Goal: Task Accomplishment & Management: Use online tool/utility

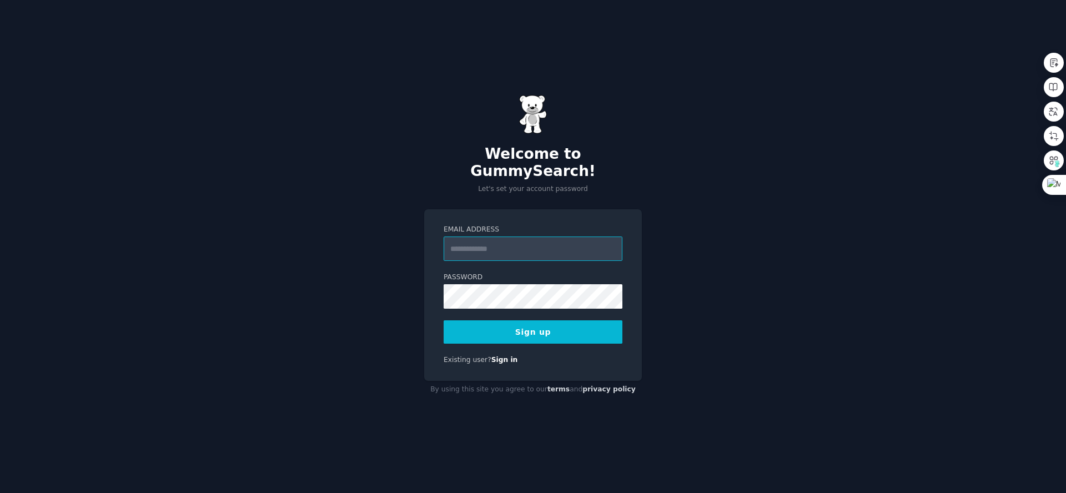
click at [483, 241] on input "Email Address" at bounding box center [533, 249] width 179 height 24
click at [713, 191] on div "Welcome to GummySearch! Let's set your account password Email Address Password …" at bounding box center [533, 246] width 1066 height 493
click at [502, 237] on input "Email Address" at bounding box center [533, 249] width 179 height 24
type input "**********"
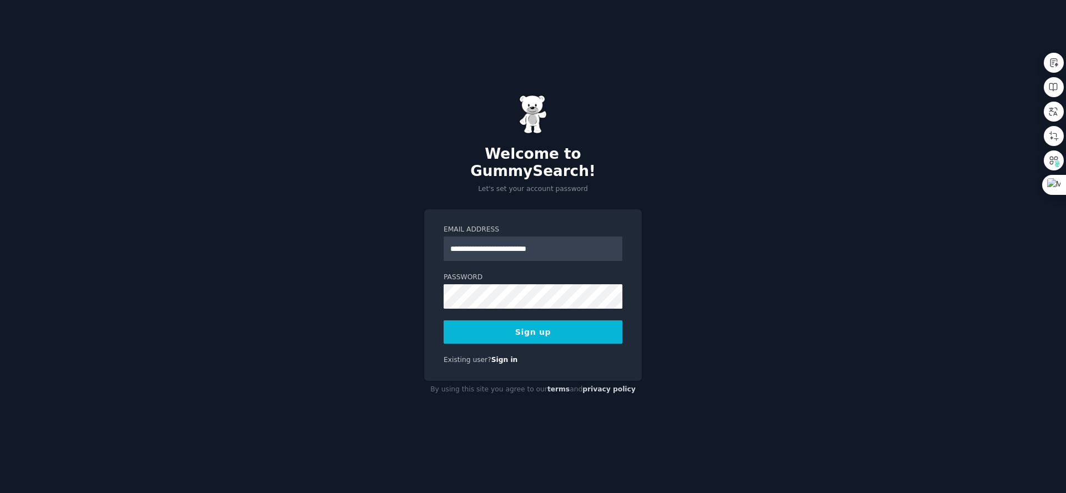
click at [460, 299] on form "**********" at bounding box center [533, 284] width 179 height 119
click at [512, 325] on button "Sign up" at bounding box center [533, 331] width 179 height 23
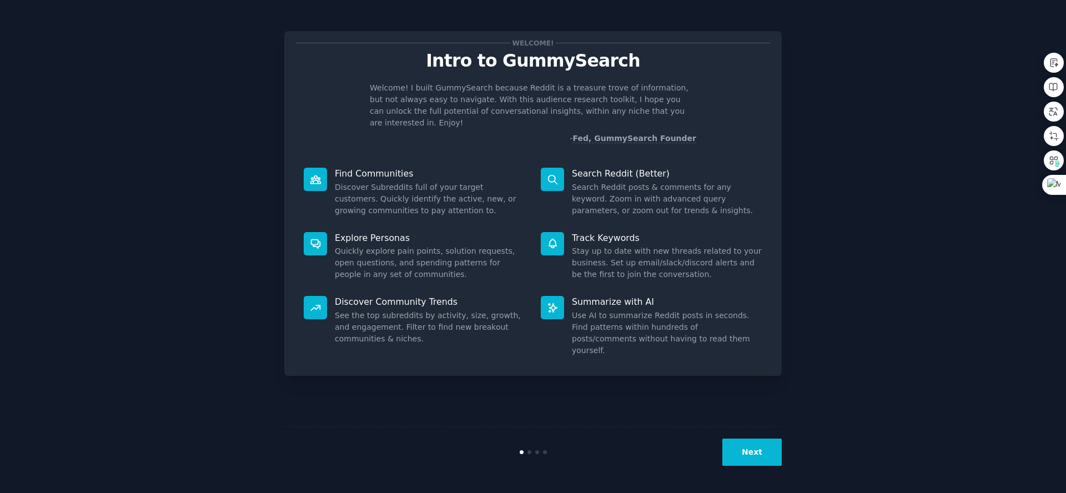
click at [752, 452] on button "Next" at bounding box center [752, 452] width 59 height 27
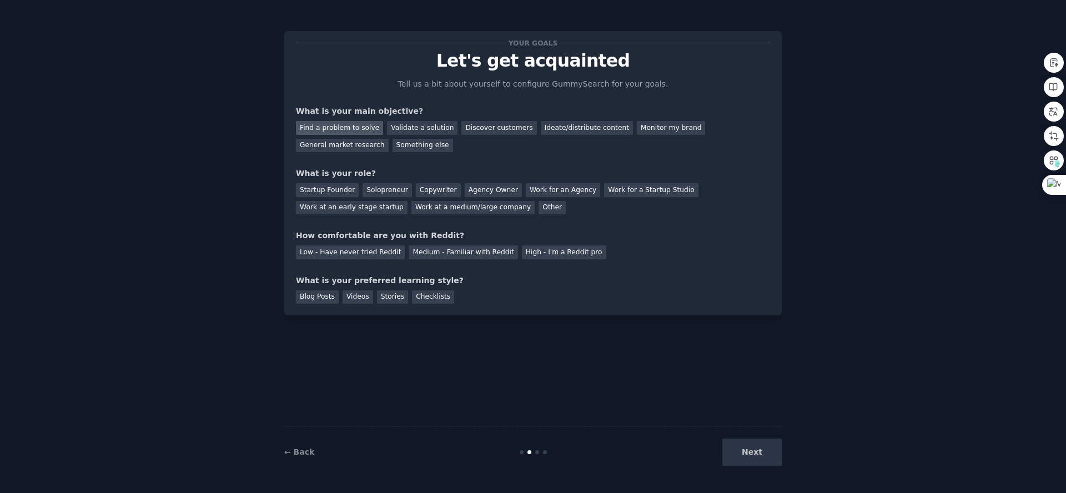
click at [343, 131] on div "Find a problem to solve" at bounding box center [339, 128] width 87 height 14
click at [383, 188] on div "Solopreneur" at bounding box center [387, 190] width 49 height 14
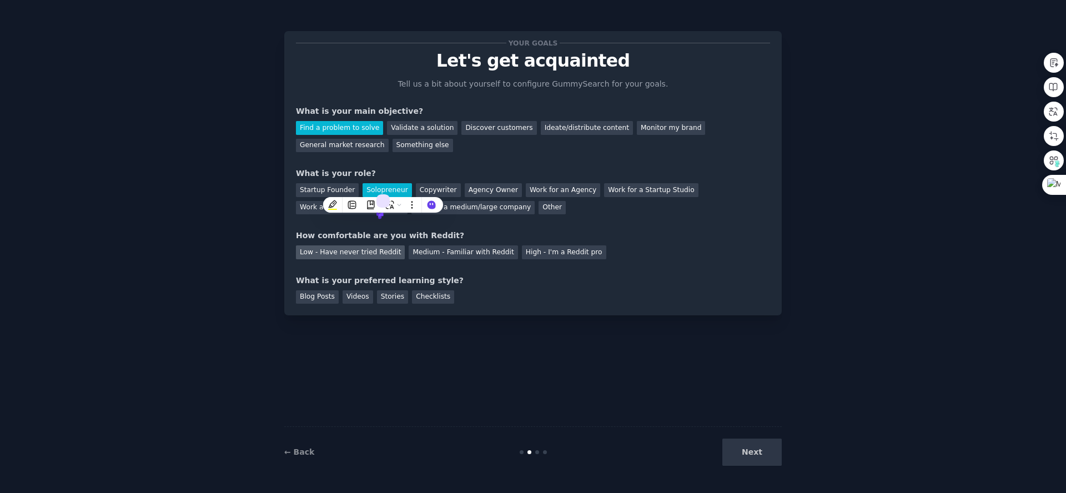
click at [354, 254] on div "Low - Have never tried Reddit" at bounding box center [350, 252] width 109 height 14
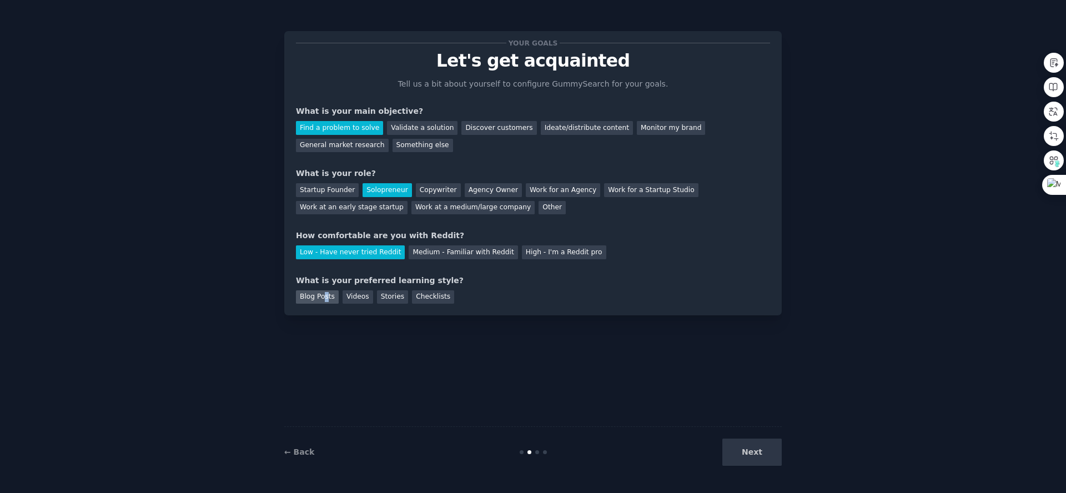
click at [325, 297] on div "Blog Posts" at bounding box center [317, 297] width 43 height 14
click at [352, 298] on div "Videos" at bounding box center [358, 297] width 31 height 14
click at [407, 297] on div "Blog Posts Videos Stories Checklists" at bounding box center [533, 296] width 474 height 18
click at [440, 297] on div "Checklists" at bounding box center [433, 297] width 42 height 14
click at [388, 294] on div "Stories" at bounding box center [392, 297] width 31 height 14
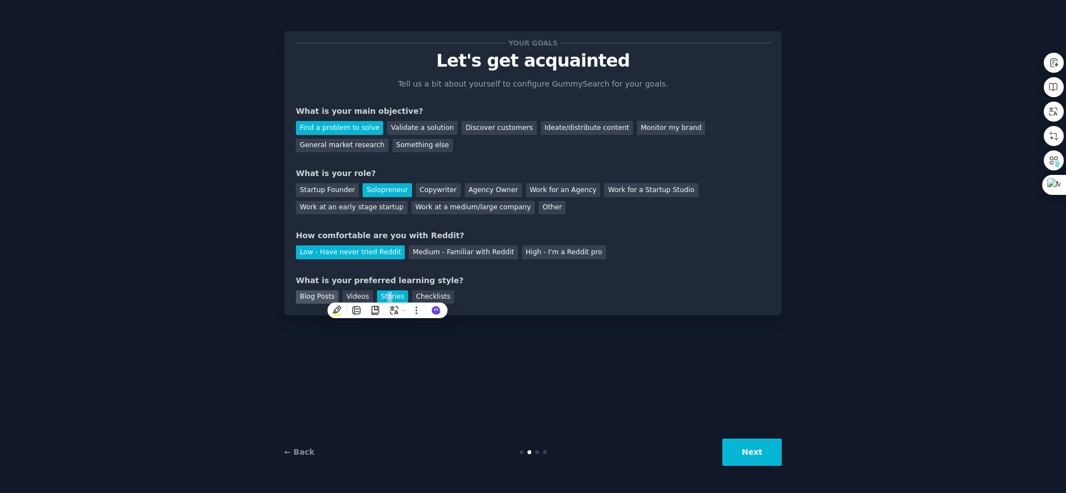
click at [359, 295] on div "Videos" at bounding box center [358, 297] width 31 height 14
click at [302, 294] on div "Blog Posts" at bounding box center [317, 297] width 43 height 14
click at [760, 459] on button "Next" at bounding box center [752, 452] width 59 height 27
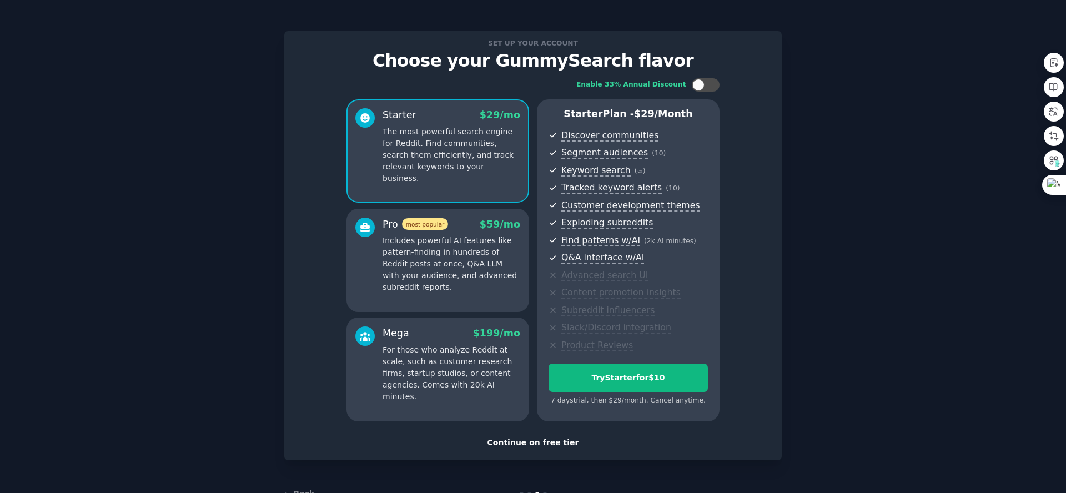
click at [556, 445] on div "Continue on free tier" at bounding box center [533, 443] width 474 height 12
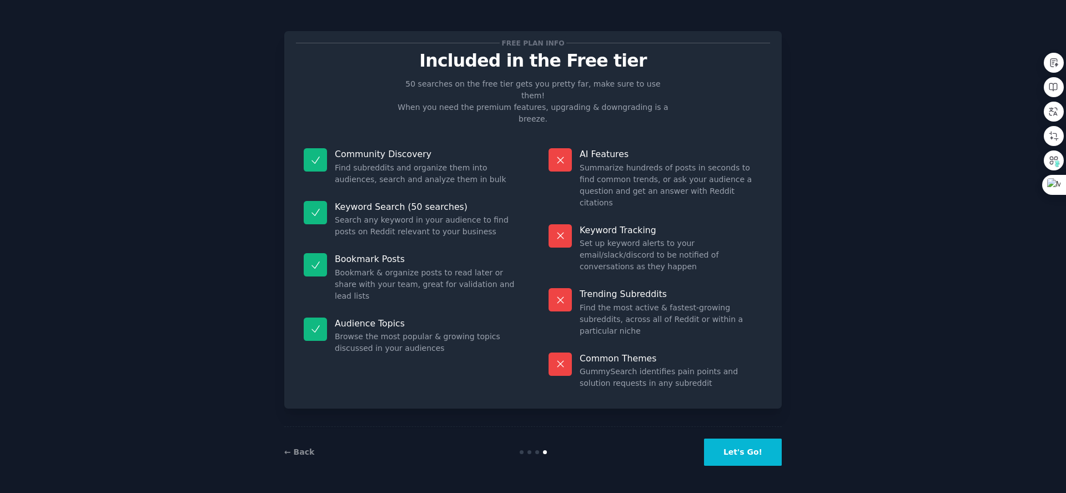
click at [745, 454] on button "Let's Go!" at bounding box center [743, 452] width 78 height 27
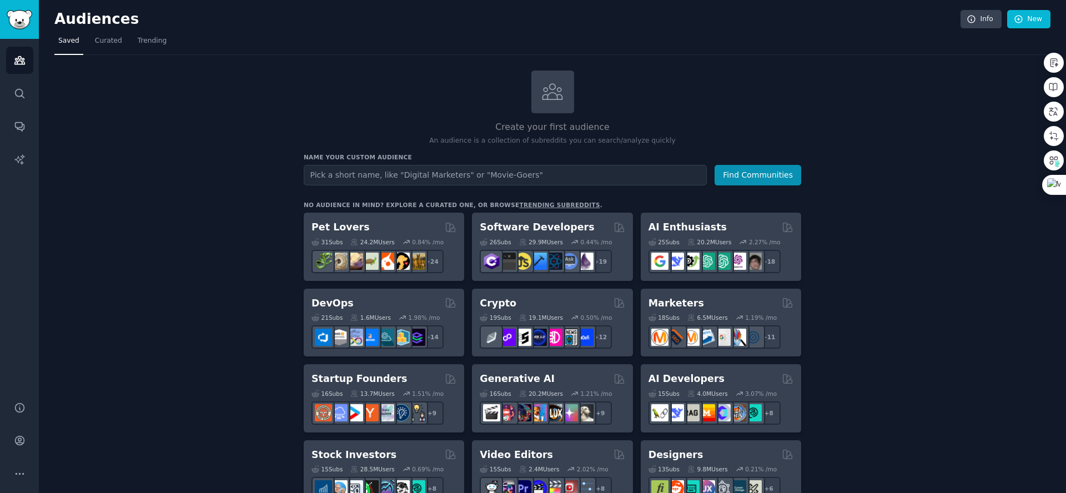
drag, startPoint x: 127, startPoint y: 201, endPoint x: 223, endPoint y: 197, distance: 96.2
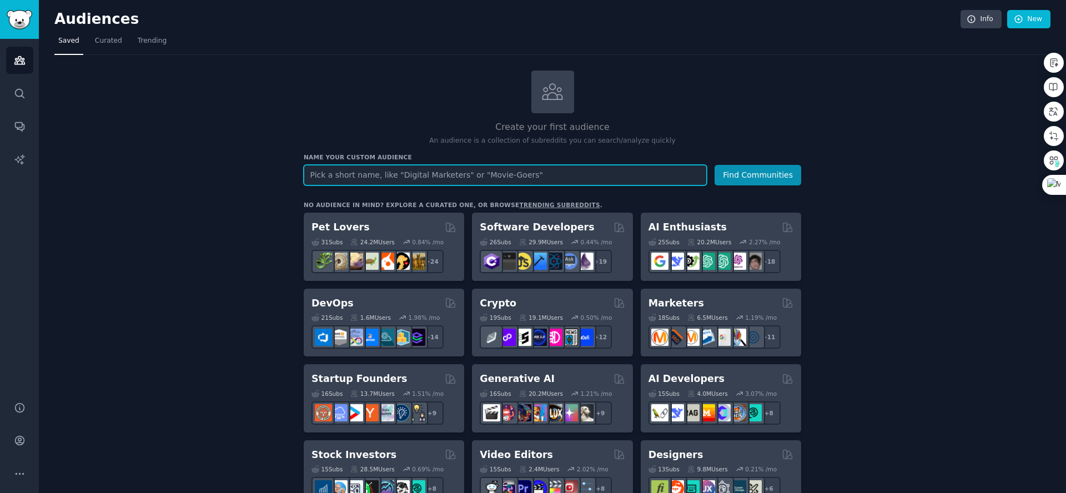
click at [318, 177] on input "text" at bounding box center [505, 175] width 403 height 21
paste input "furniture"
type input "furniture"
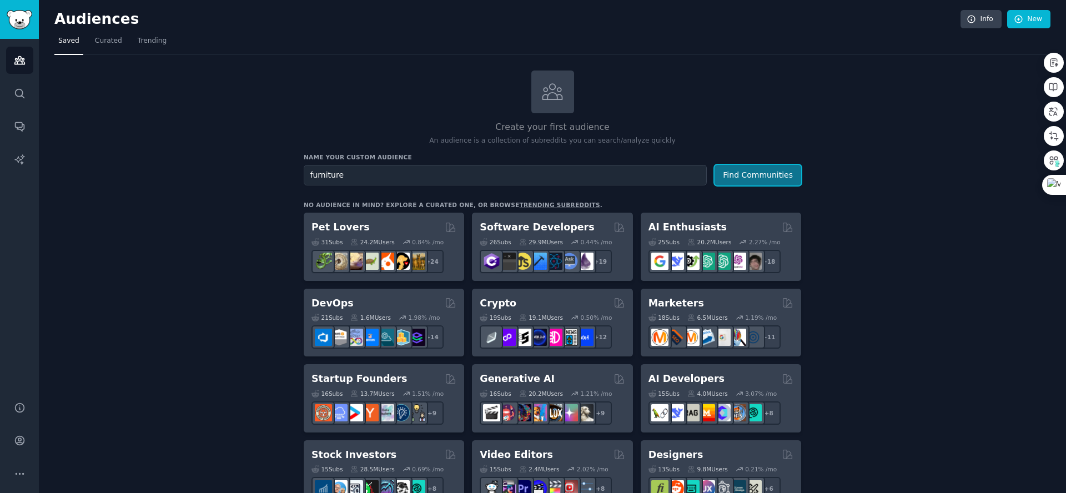
click at [761, 174] on button "Find Communities" at bounding box center [758, 175] width 87 height 21
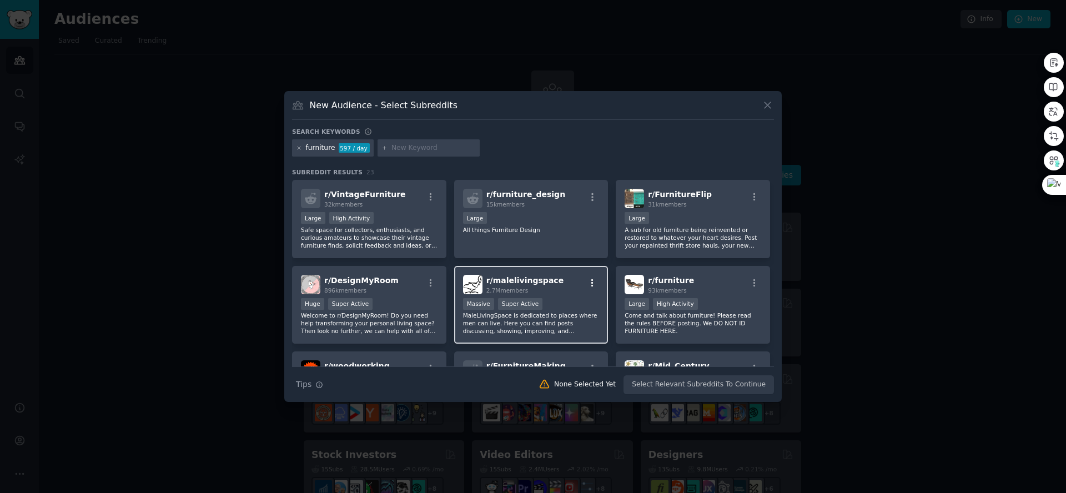
click at [597, 282] on button "button" at bounding box center [593, 283] width 14 height 10
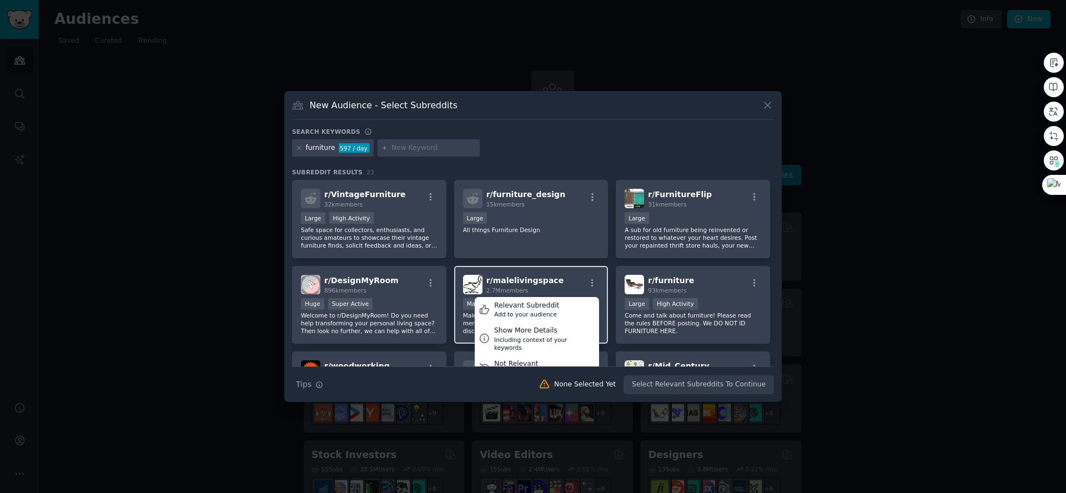
click at [569, 280] on div "r/ malelivingspace 2.7M members Relevant Subreddit Add to your audience Show Mo…" at bounding box center [531, 284] width 137 height 19
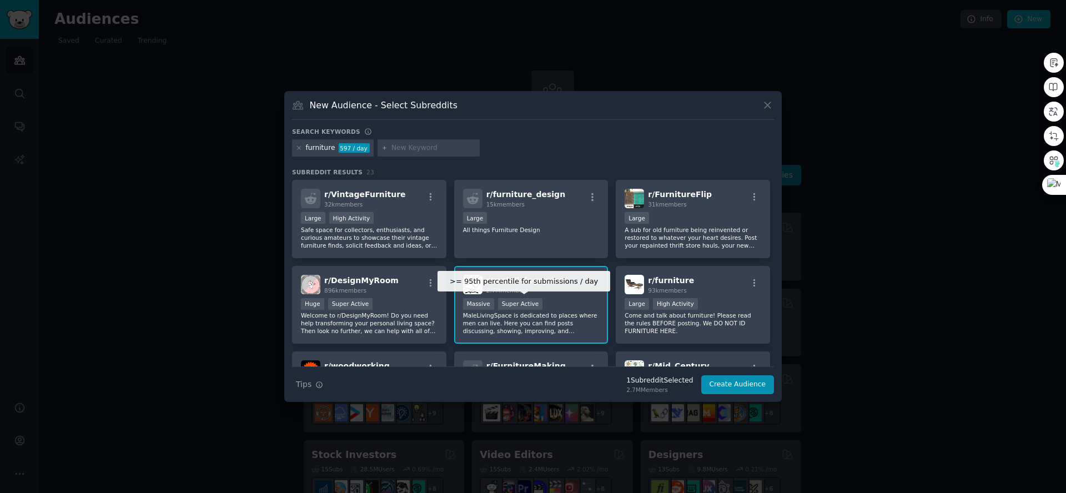
click at [517, 303] on div "Super Active" at bounding box center [520, 304] width 45 height 12
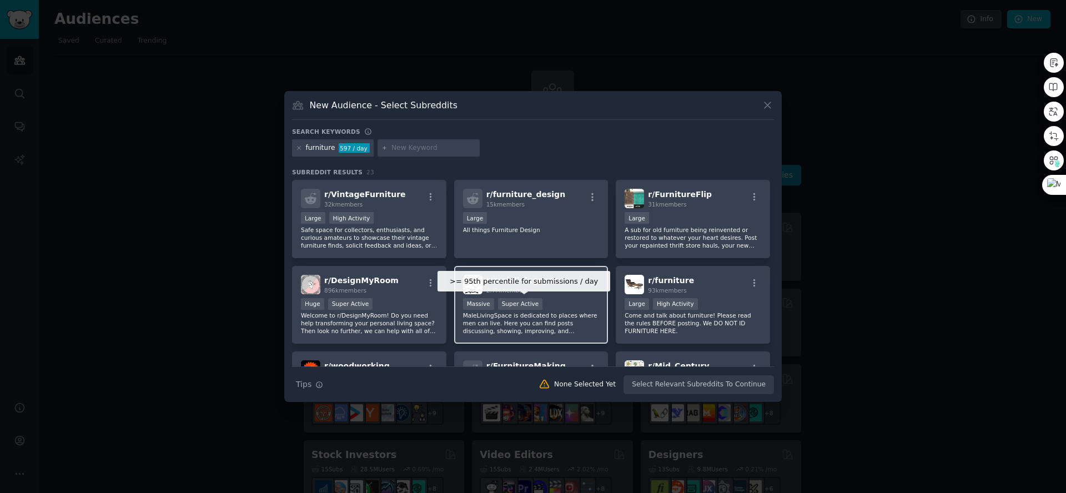
click at [508, 299] on div "Super Active" at bounding box center [520, 304] width 45 height 12
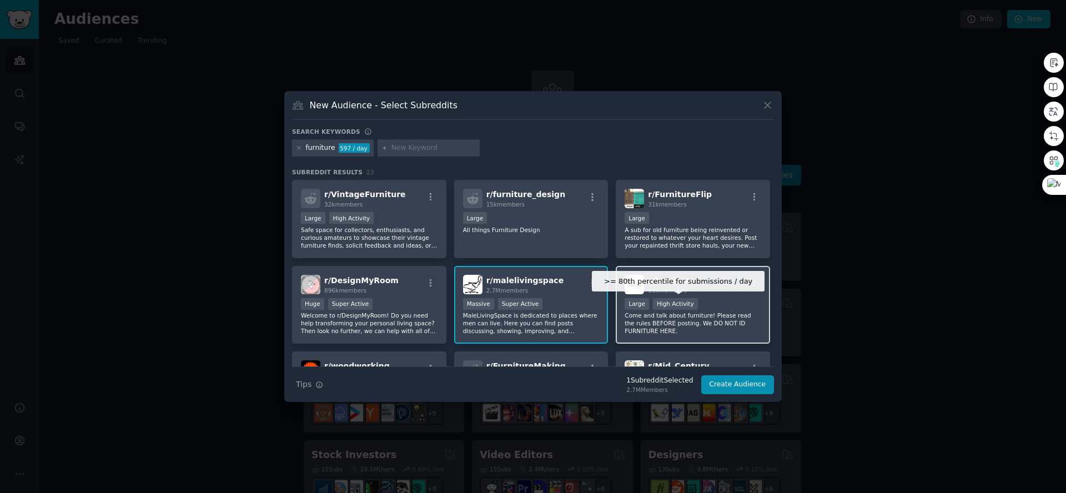
click at [670, 303] on div "High Activity" at bounding box center [675, 304] width 45 height 12
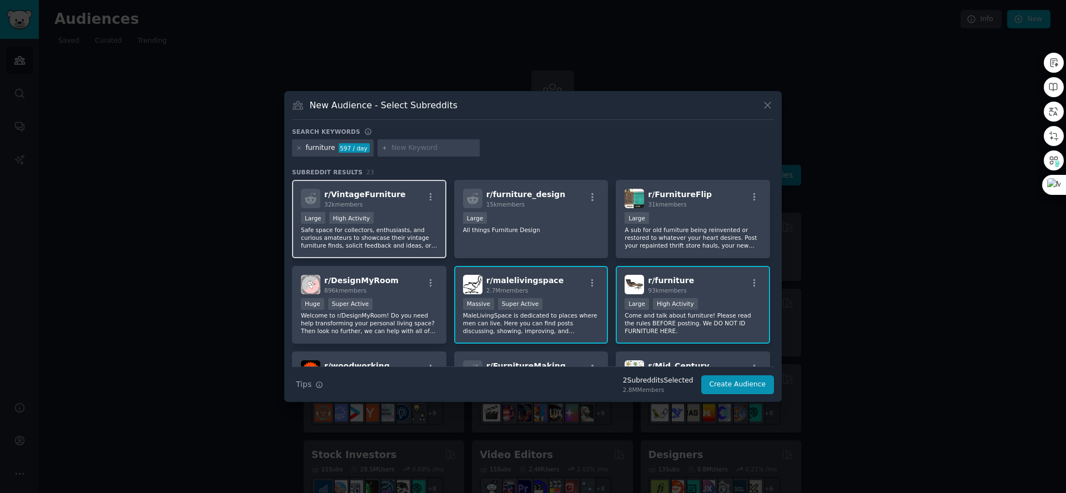
click at [390, 228] on p "Safe space for collectors, enthusiasts, and curious amateurs to showcase their …" at bounding box center [369, 237] width 137 height 23
click at [398, 322] on p "Welcome to r/DesignMyRoom! Do you need help transforming your personal living s…" at bounding box center [369, 323] width 137 height 23
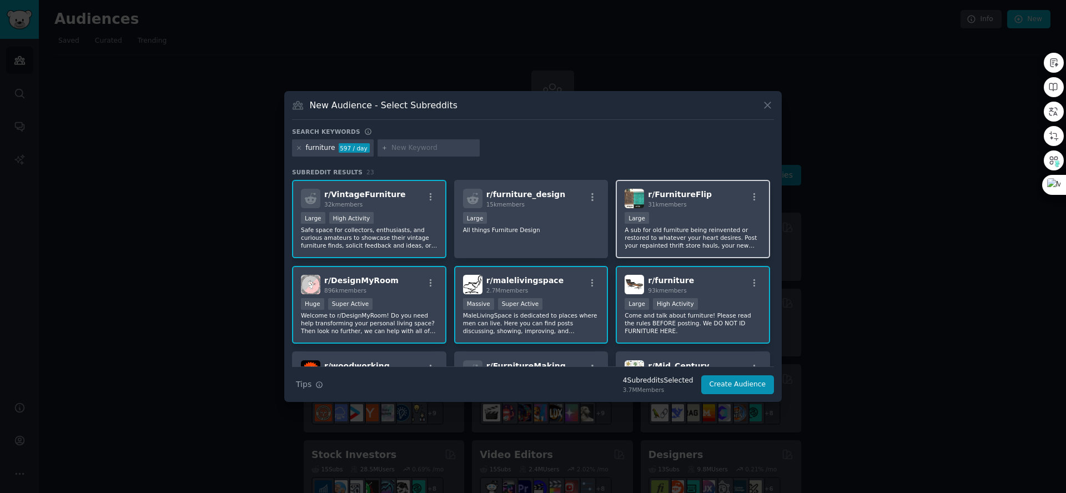
click at [688, 230] on p "A sub for old furniture being reinvented or restored to whatever your heart des…" at bounding box center [693, 237] width 137 height 23
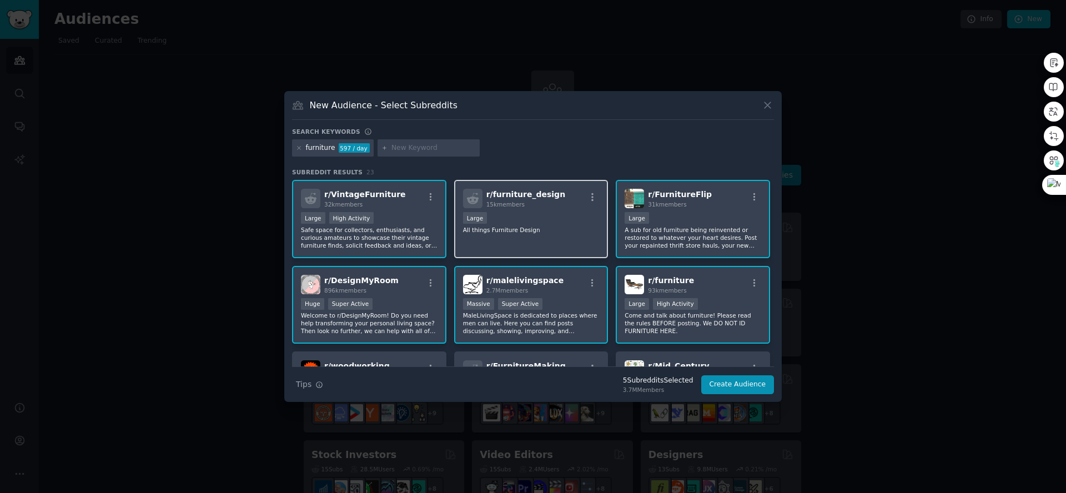
click at [558, 231] on p "All things Furniture Design" at bounding box center [531, 230] width 137 height 8
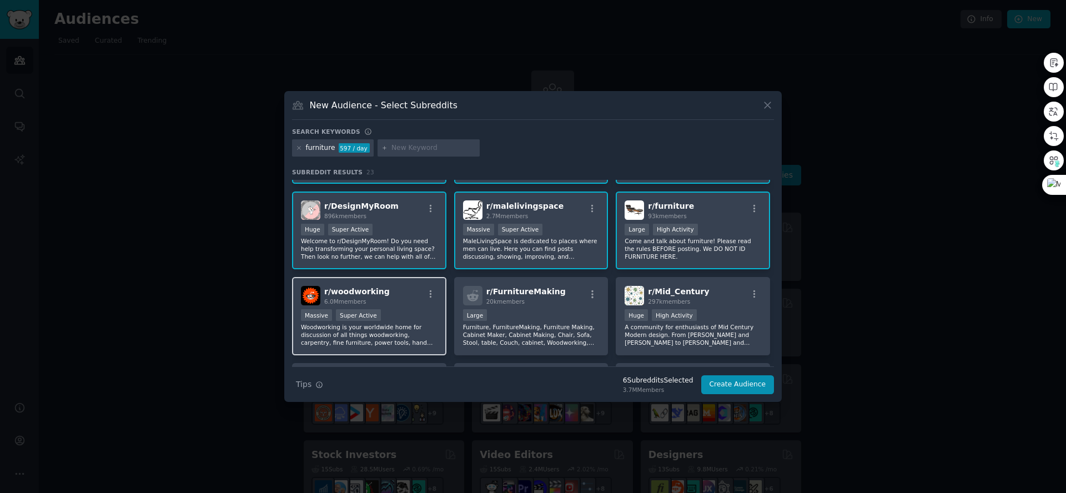
scroll to position [77, 0]
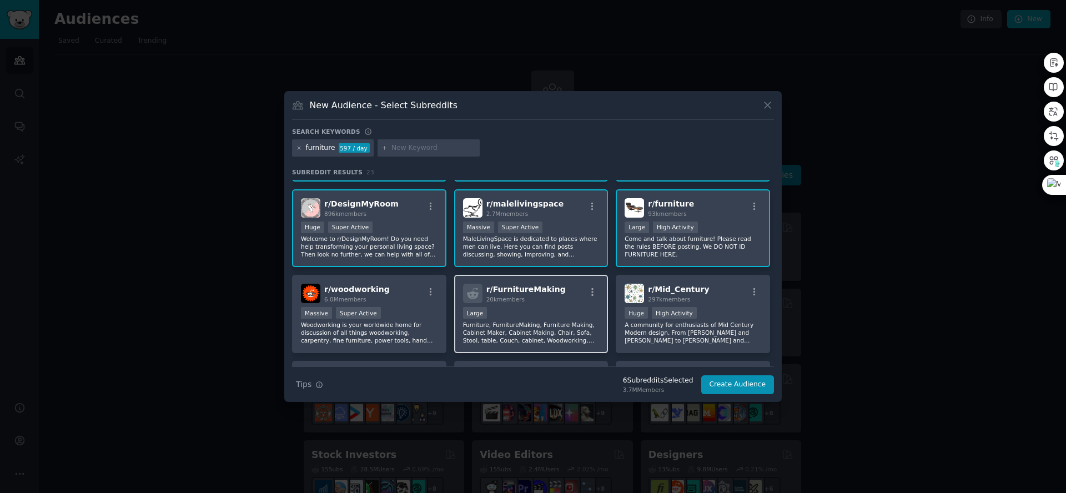
click at [489, 302] on span "20k members" at bounding box center [506, 299] width 38 height 7
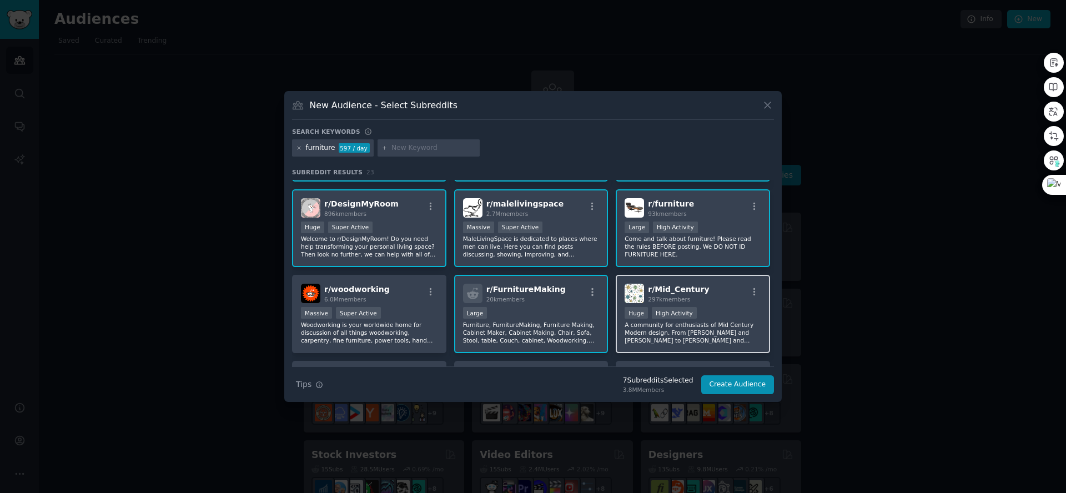
click at [714, 294] on div "r/ Mid_Century 297k members" at bounding box center [693, 293] width 137 height 19
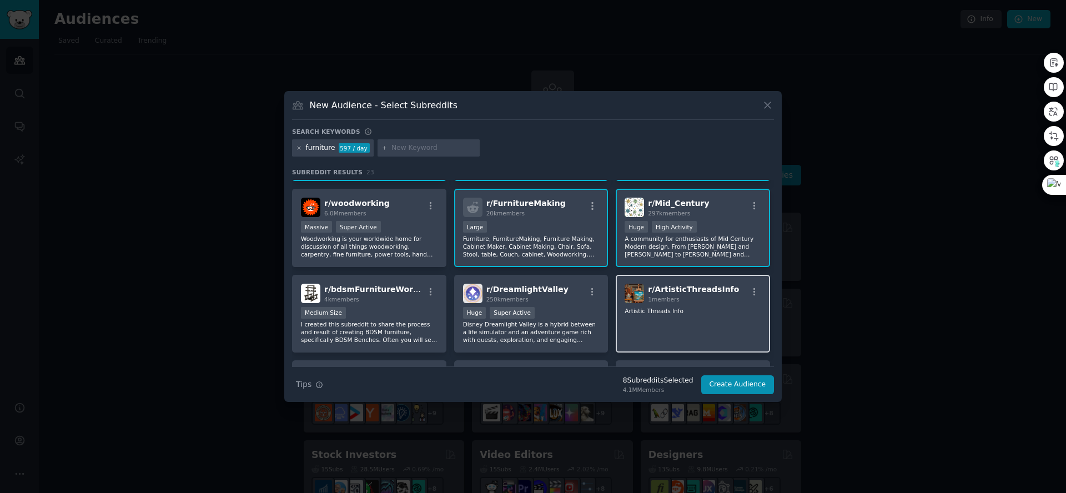
scroll to position [164, 0]
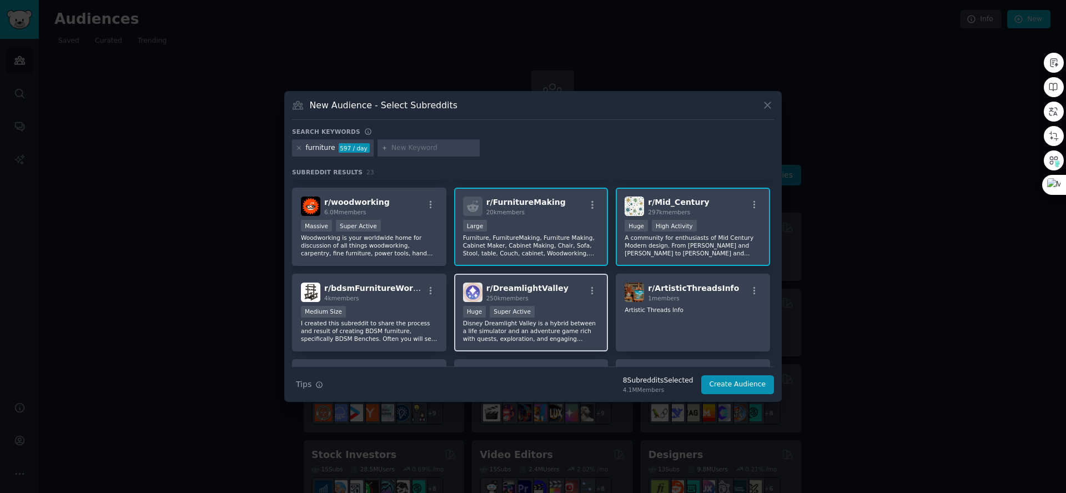
drag, startPoint x: 551, startPoint y: 312, endPoint x: 532, endPoint y: 313, distance: 19.4
click at [551, 312] on div ">= 95th percentile for submissions / day Huge Super Active" at bounding box center [531, 313] width 137 height 14
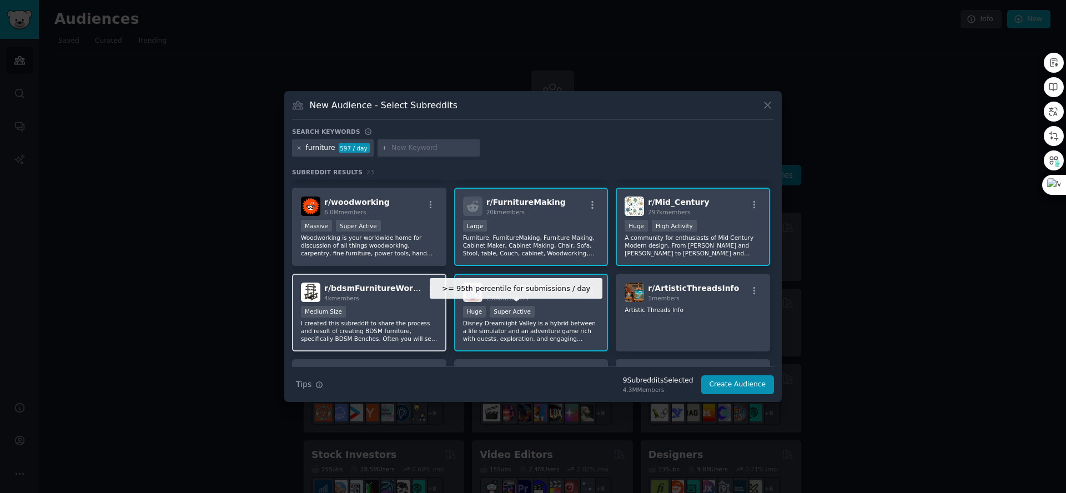
click at [398, 316] on div "Medium Size" at bounding box center [369, 313] width 137 height 14
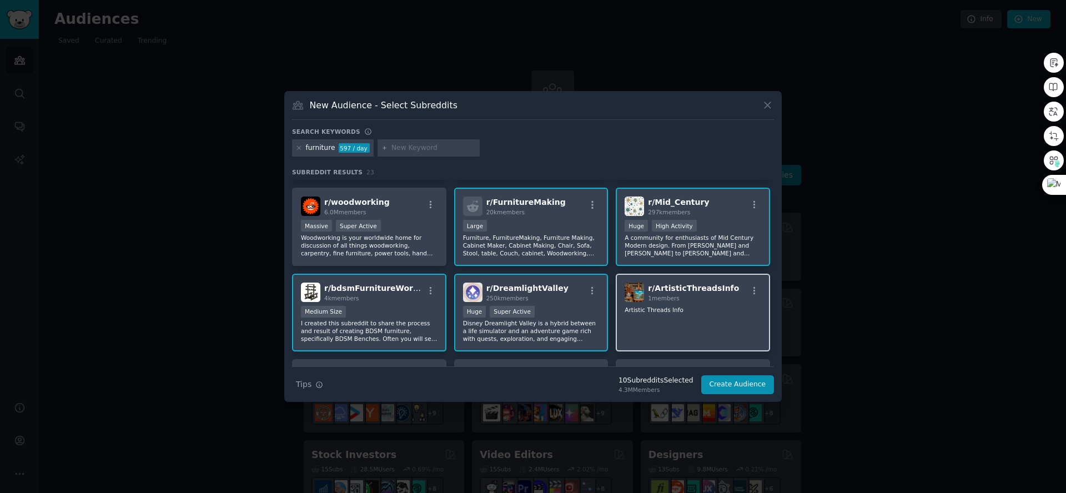
click at [735, 312] on p "Artistic Threads Info" at bounding box center [693, 310] width 137 height 8
click at [723, 378] on button "Create Audience" at bounding box center [738, 384] width 73 height 19
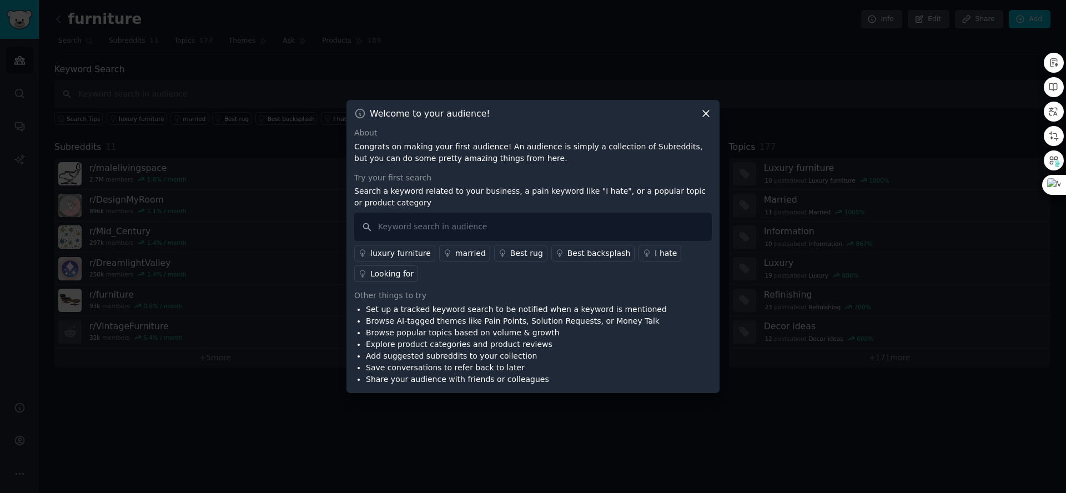
click at [708, 113] on icon at bounding box center [706, 114] width 12 height 12
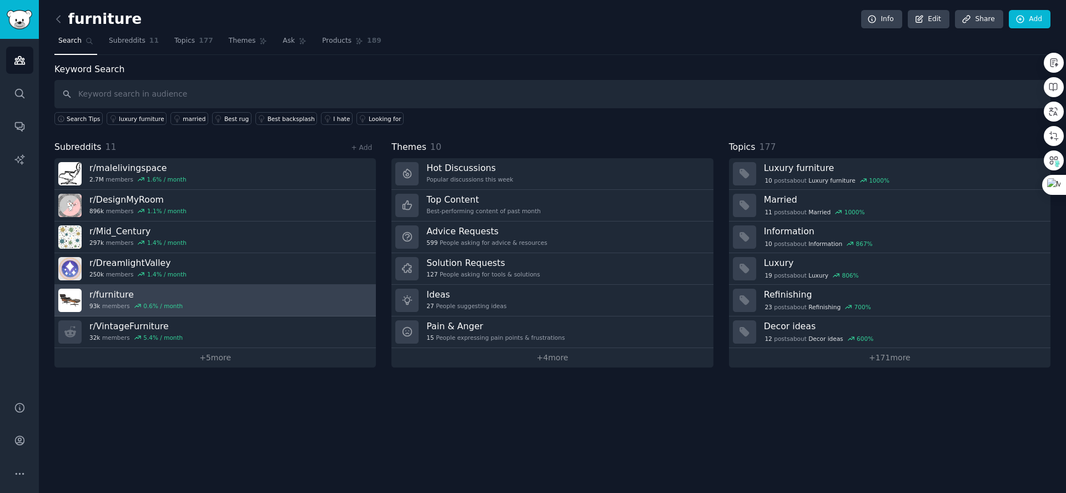
click at [193, 299] on link "r/ furniture 93k members 0.6 % / month" at bounding box center [215, 301] width 322 height 32
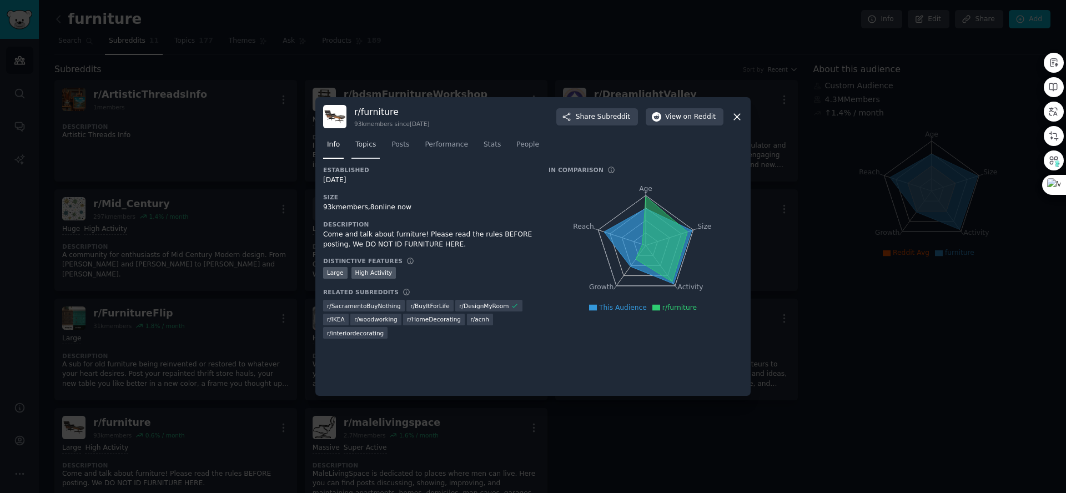
click at [365, 146] on span "Topics" at bounding box center [365, 145] width 21 height 10
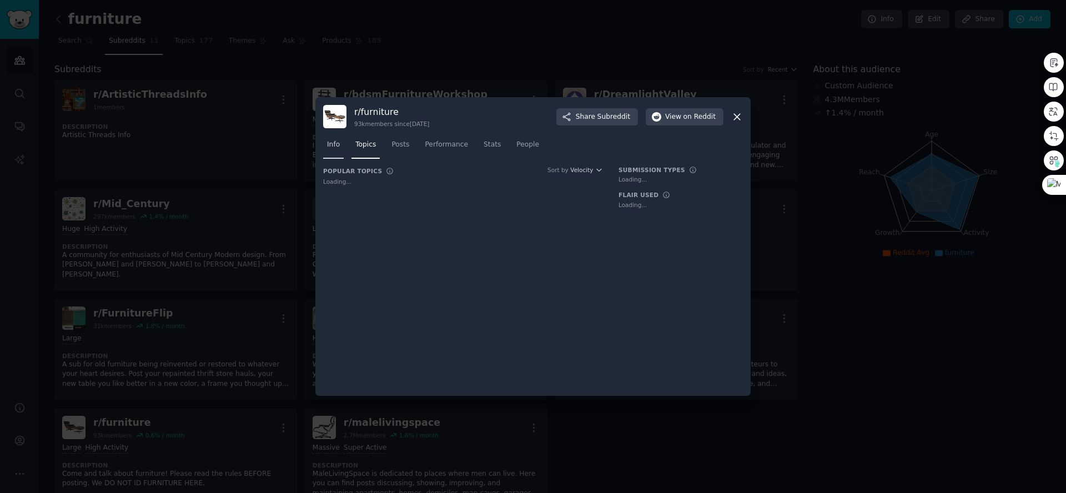
click at [327, 150] on link "Info" at bounding box center [333, 147] width 21 height 23
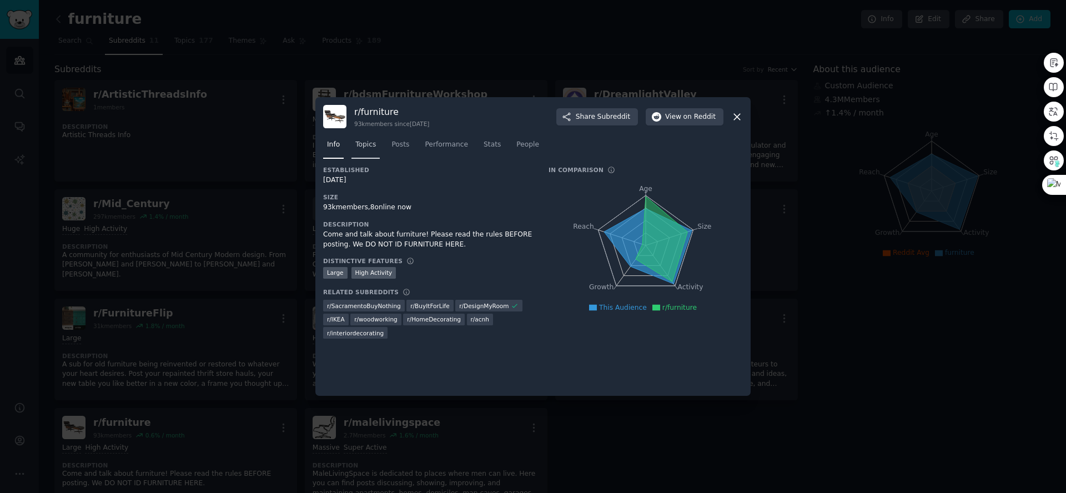
click at [365, 141] on span "Topics" at bounding box center [365, 145] width 21 height 10
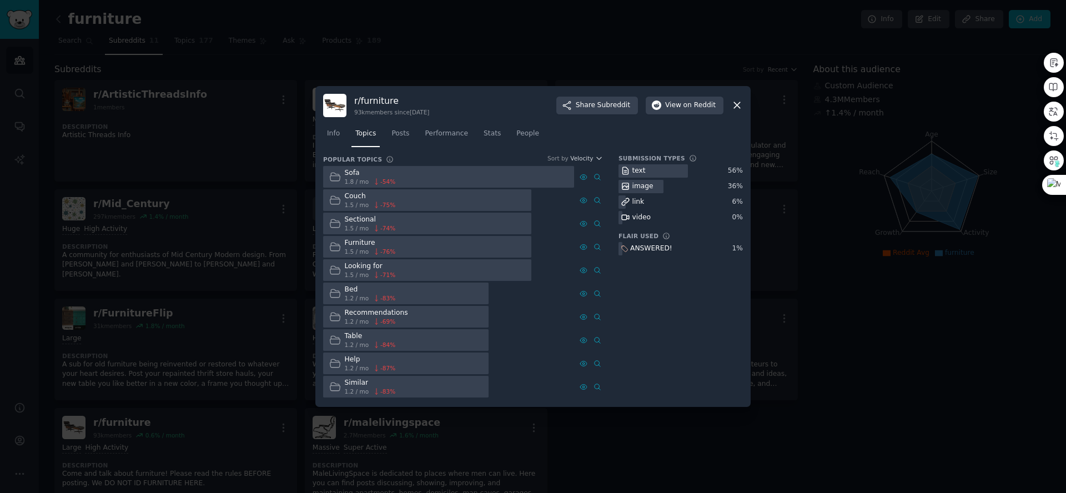
click at [469, 100] on div "r/ furniture 93k members since [DATE] Share Subreddit View on Reddit" at bounding box center [533, 105] width 420 height 23
click at [364, 138] on span "Topics" at bounding box center [365, 134] width 21 height 10
click at [399, 135] on span "Posts" at bounding box center [401, 134] width 18 height 10
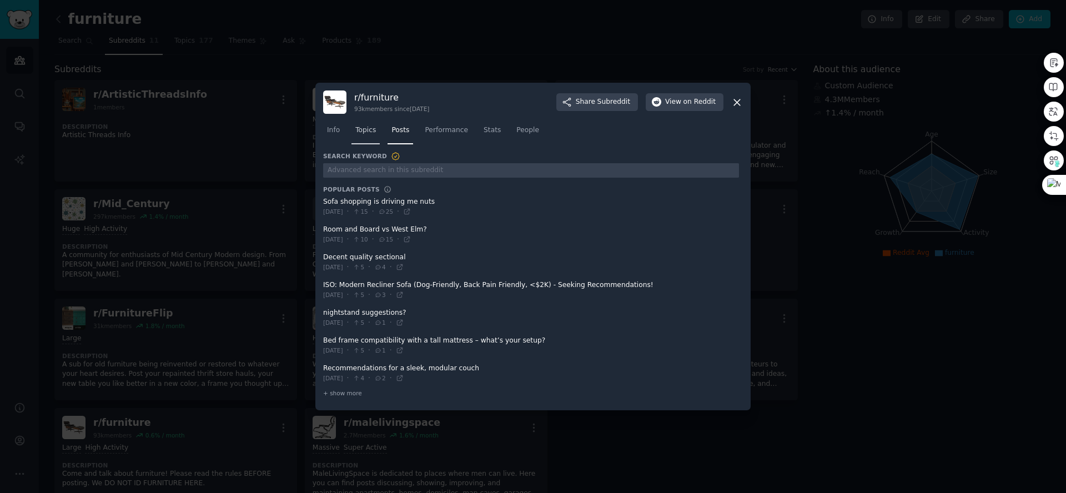
click at [370, 125] on link "Topics" at bounding box center [366, 133] width 28 height 23
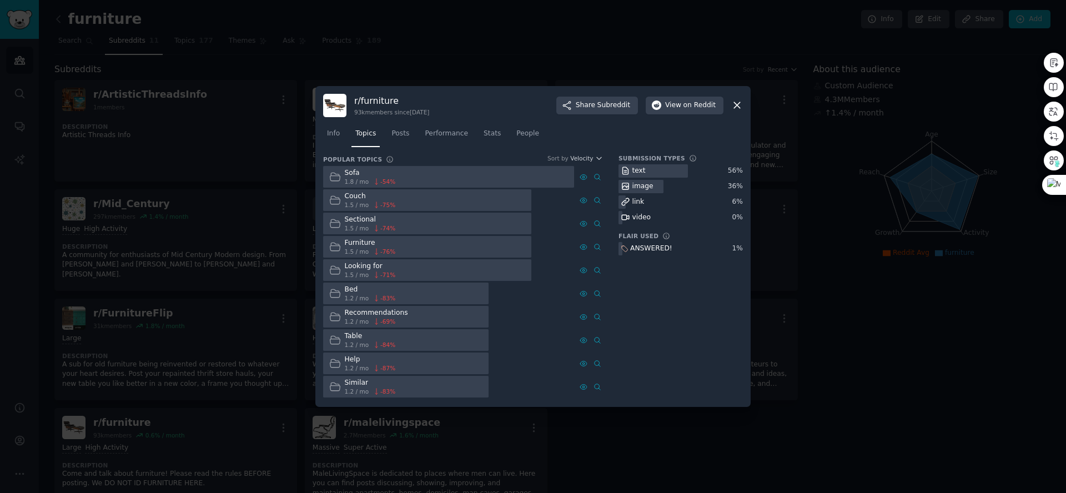
click at [414, 180] on div at bounding box center [448, 177] width 251 height 22
click at [399, 140] on link "Posts" at bounding box center [401, 136] width 26 height 23
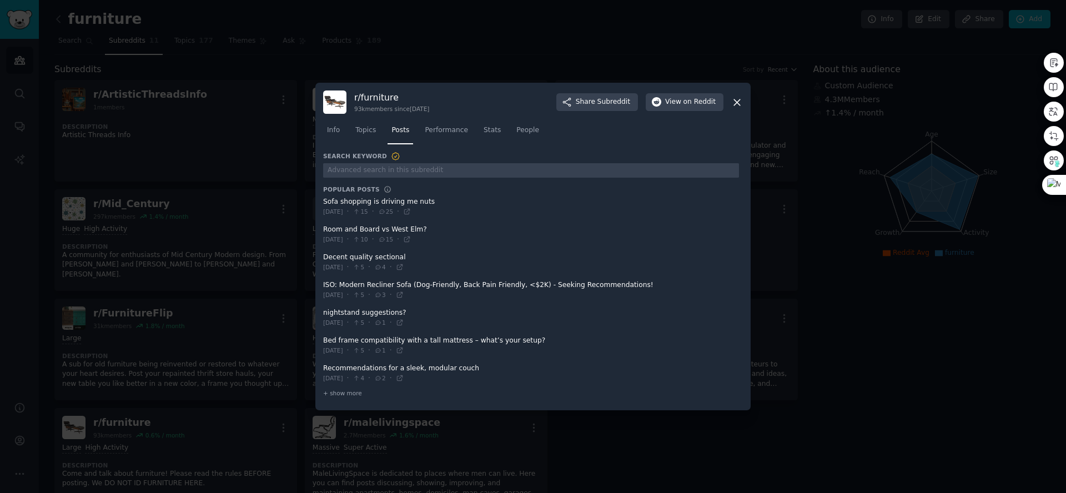
click at [395, 153] on icon at bounding box center [396, 157] width 10 height 10
click at [448, 133] on span "Performance" at bounding box center [446, 131] width 43 height 10
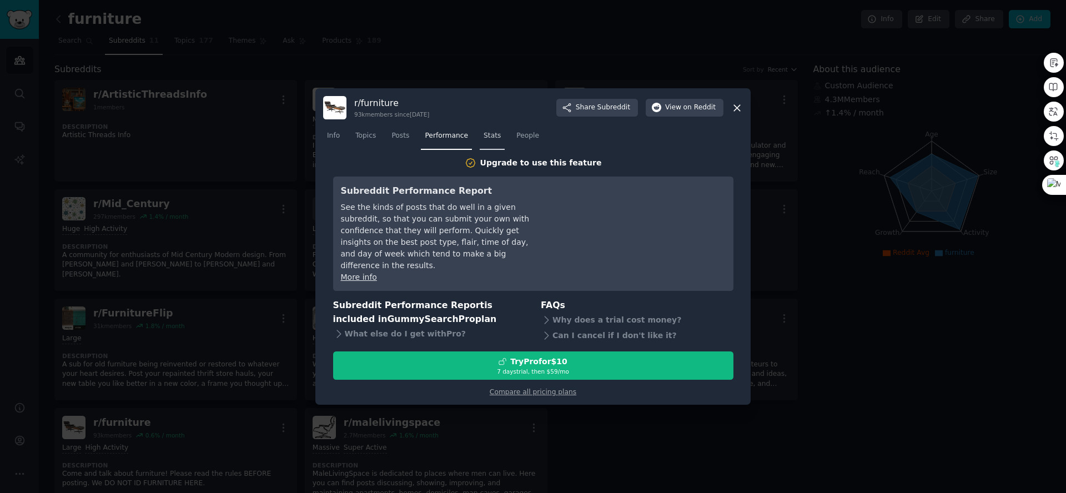
click at [489, 141] on span "Stats" at bounding box center [492, 136] width 17 height 10
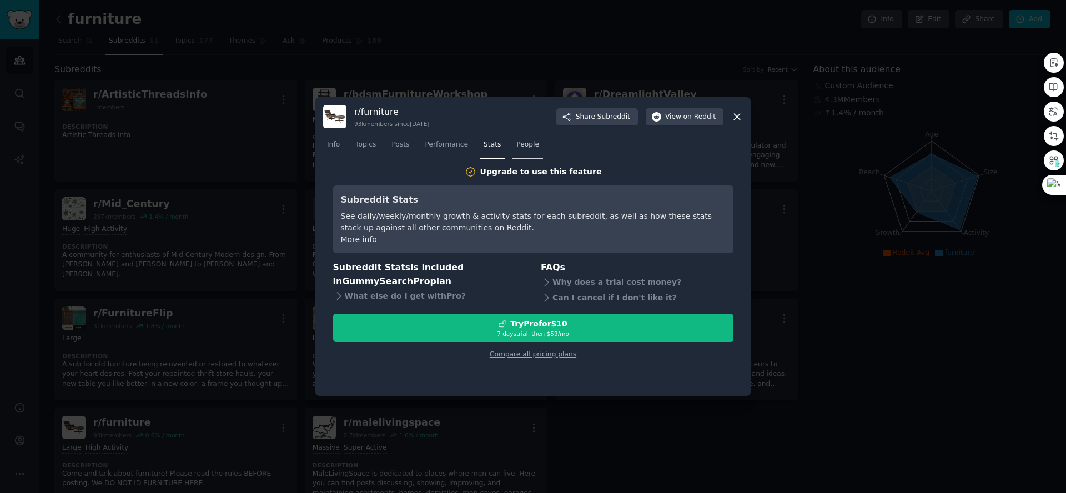
click at [521, 147] on span "People" at bounding box center [528, 145] width 23 height 10
click at [533, 148] on span "People" at bounding box center [528, 145] width 23 height 10
click at [332, 146] on span "Info" at bounding box center [333, 145] width 13 height 10
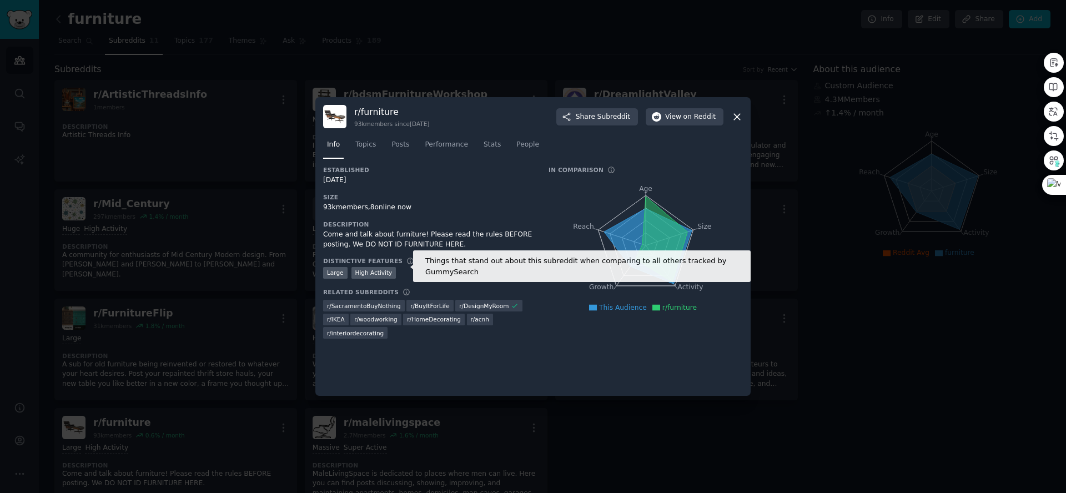
click at [408, 261] on icon at bounding box center [411, 261] width 6 height 6
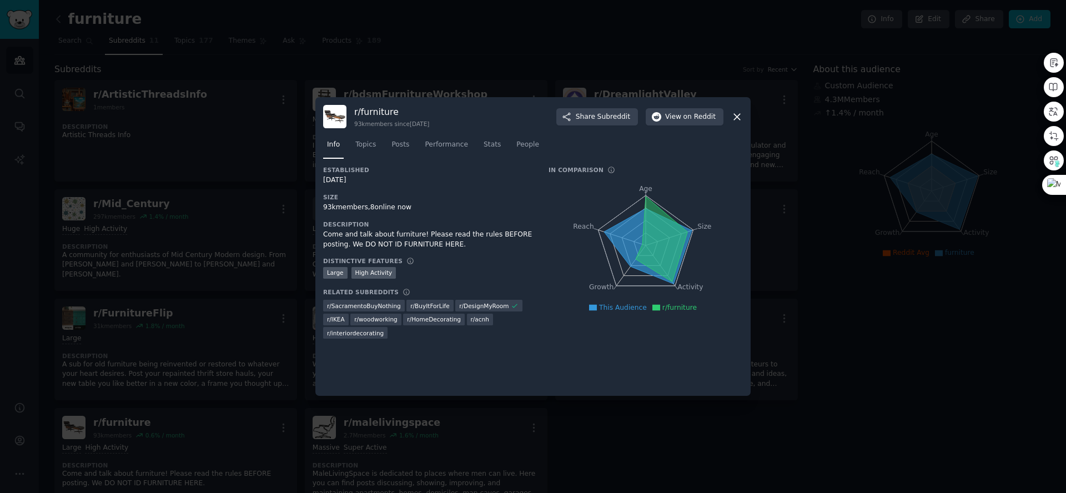
click at [434, 262] on div "Distinctive Features Things that stand out about this subreddit when comparing …" at bounding box center [428, 261] width 210 height 8
click at [401, 232] on div "Come and talk about furniture! Please read the rules BEFORE posting. We DO NOT …" at bounding box center [428, 239] width 210 height 19
click at [357, 291] on h3 "Related Subreddits" at bounding box center [361, 292] width 76 height 8
click at [357, 290] on h3 "Related Subreddits" at bounding box center [361, 292] width 76 height 8
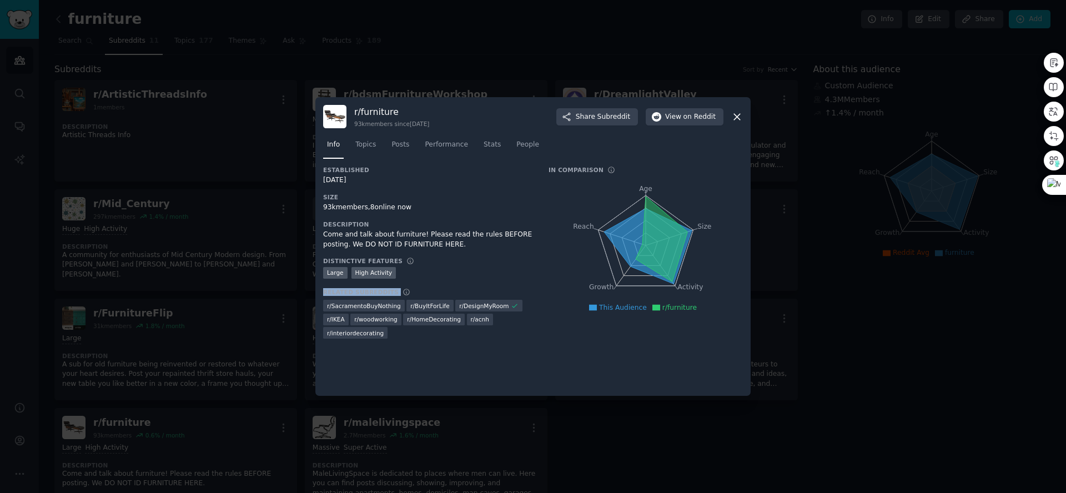
click at [357, 290] on h3 "Related Subreddits" at bounding box center [361, 292] width 76 height 8
click at [505, 176] on div "[DATE]" at bounding box center [428, 181] width 210 height 10
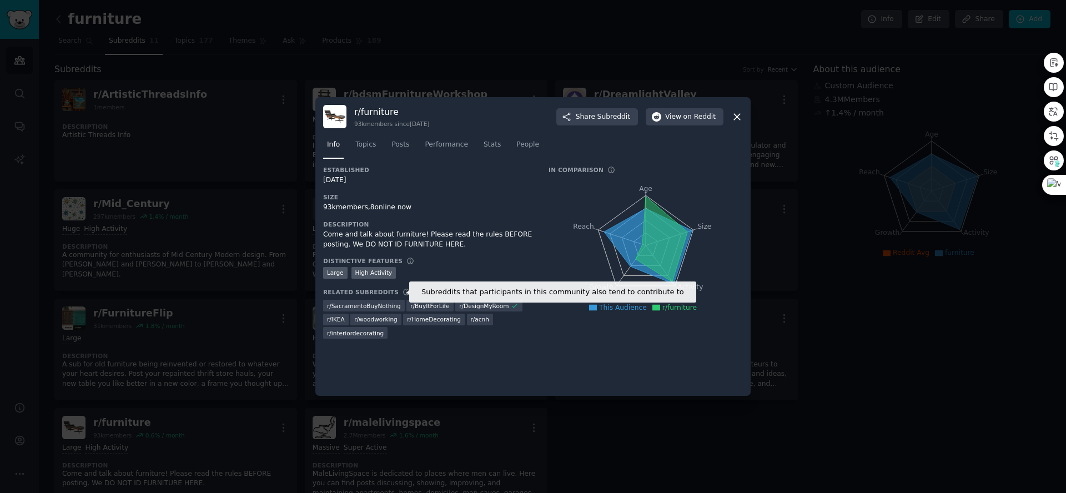
drag, startPoint x: 399, startPoint y: 294, endPoint x: 398, endPoint y: 288, distance: 6.2
click at [403, 293] on icon at bounding box center [407, 292] width 8 height 8
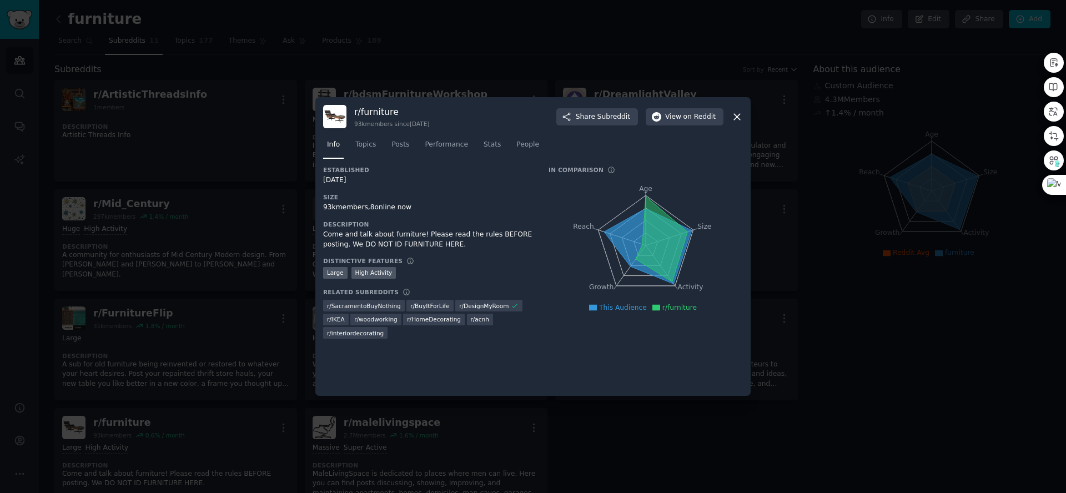
drag, startPoint x: 449, startPoint y: 272, endPoint x: 444, endPoint y: 236, distance: 36.5
click at [449, 272] on div ">= 80th percentile for submissions / day Large High Activity" at bounding box center [428, 274] width 210 height 14
click at [732, 117] on icon at bounding box center [737, 117] width 12 height 12
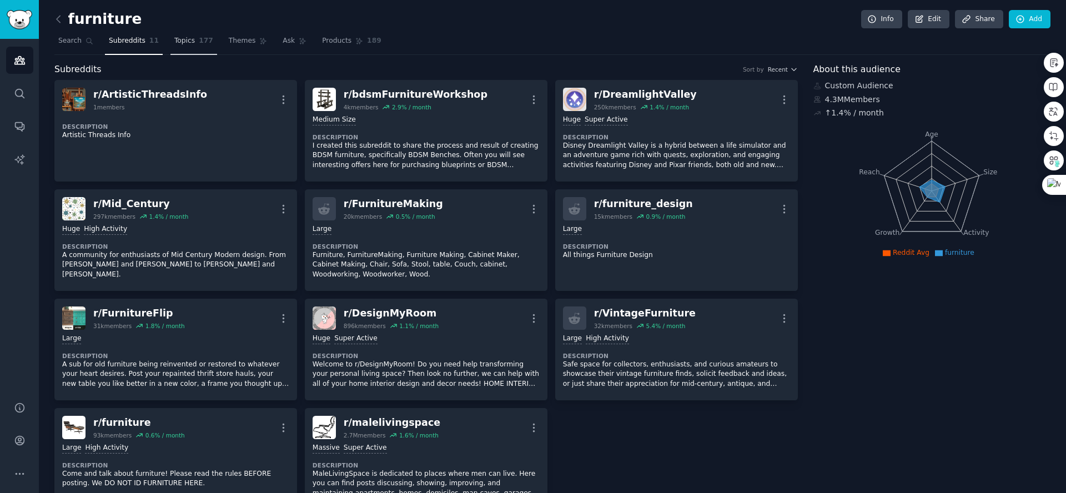
click at [189, 41] on span "Topics" at bounding box center [184, 41] width 21 height 10
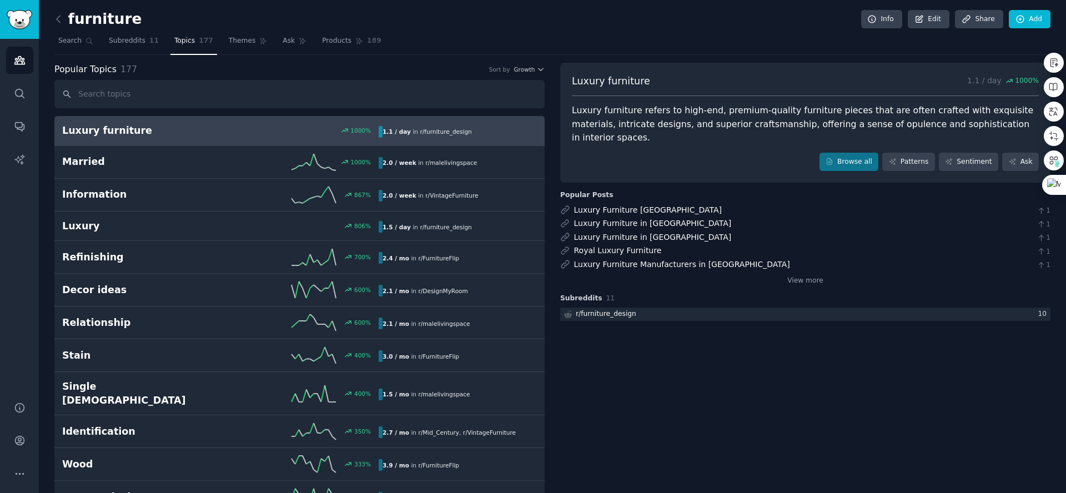
click at [282, 137] on link "Luxury furniture 1000 % 1.1 / day in r/ furniture_design 1000% increase in ment…" at bounding box center [299, 131] width 490 height 30
click at [110, 128] on h2 "Luxury furniture" at bounding box center [141, 131] width 158 height 14
click at [848, 153] on link "Browse all" at bounding box center [849, 162] width 59 height 19
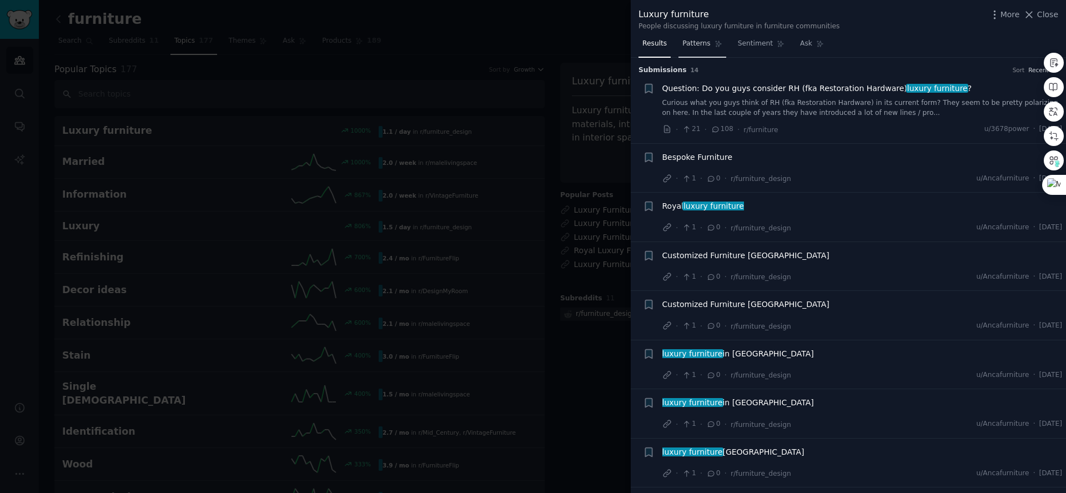
click at [698, 46] on span "Patterns" at bounding box center [697, 44] width 28 height 10
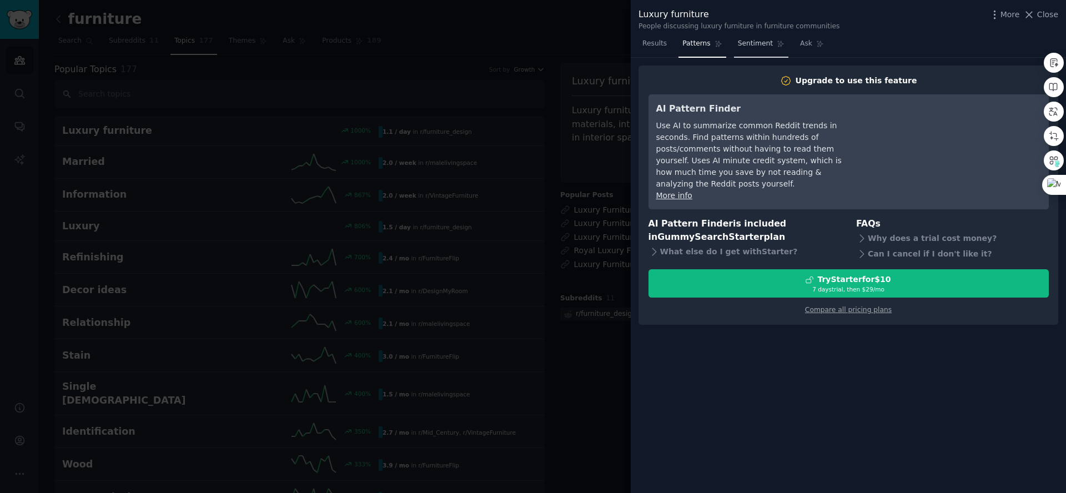
click at [756, 47] on span "Sentiment" at bounding box center [755, 44] width 35 height 10
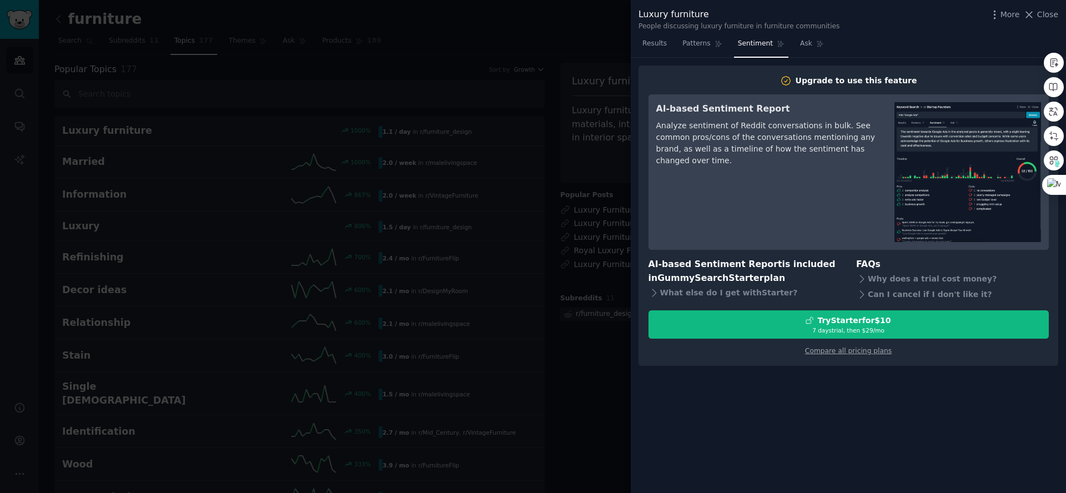
click at [672, 46] on nav "Results Patterns Sentiment Ask" at bounding box center [733, 46] width 189 height 23
click at [659, 46] on span "Results" at bounding box center [655, 44] width 24 height 10
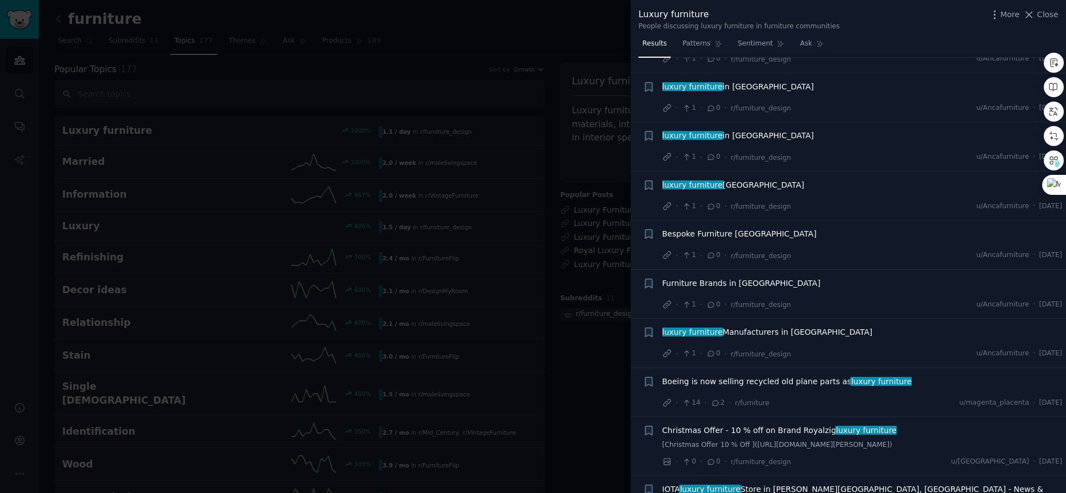
scroll to position [328, 0]
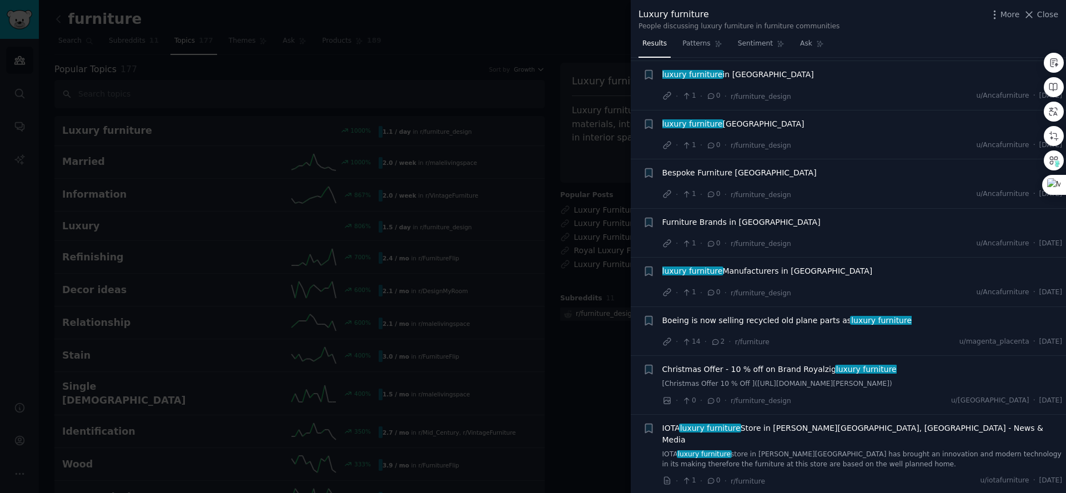
click at [545, 119] on div at bounding box center [533, 246] width 1066 height 493
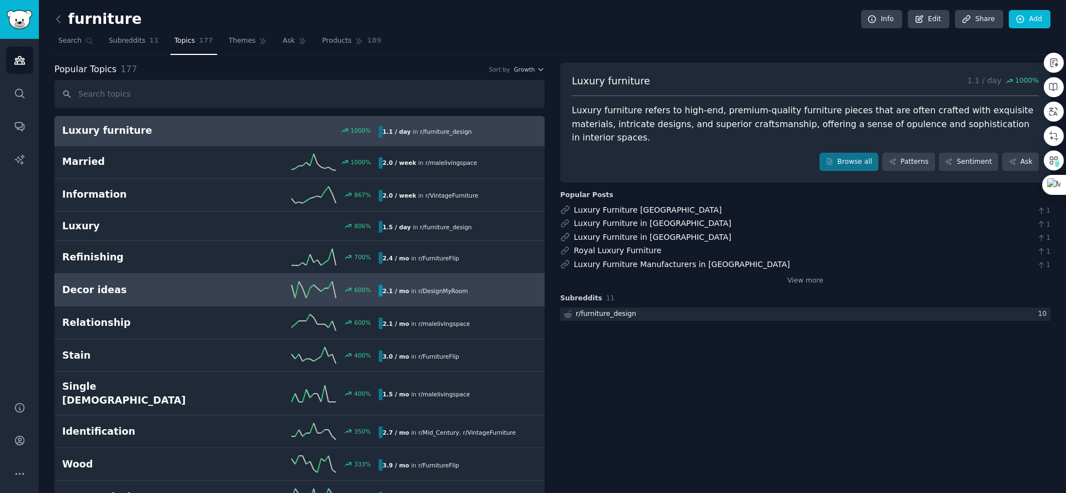
click at [195, 290] on h2 "Decor ideas" at bounding box center [141, 290] width 158 height 14
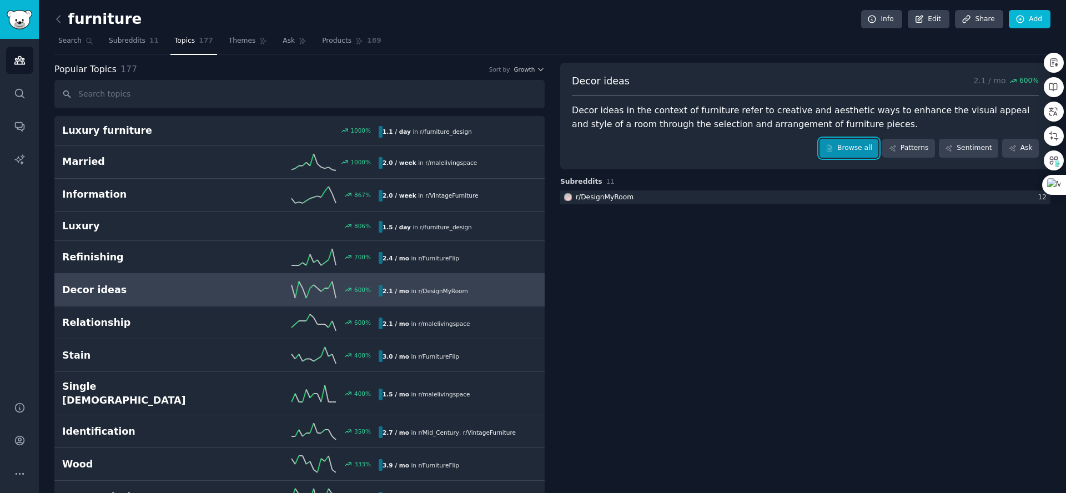
click at [848, 151] on link "Browse all" at bounding box center [849, 148] width 59 height 19
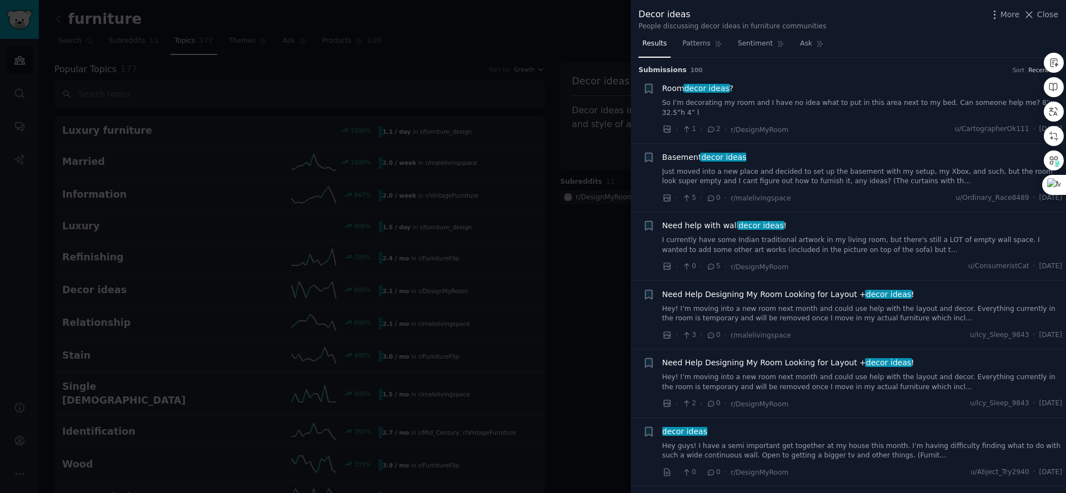
click at [497, 31] on div at bounding box center [533, 246] width 1066 height 493
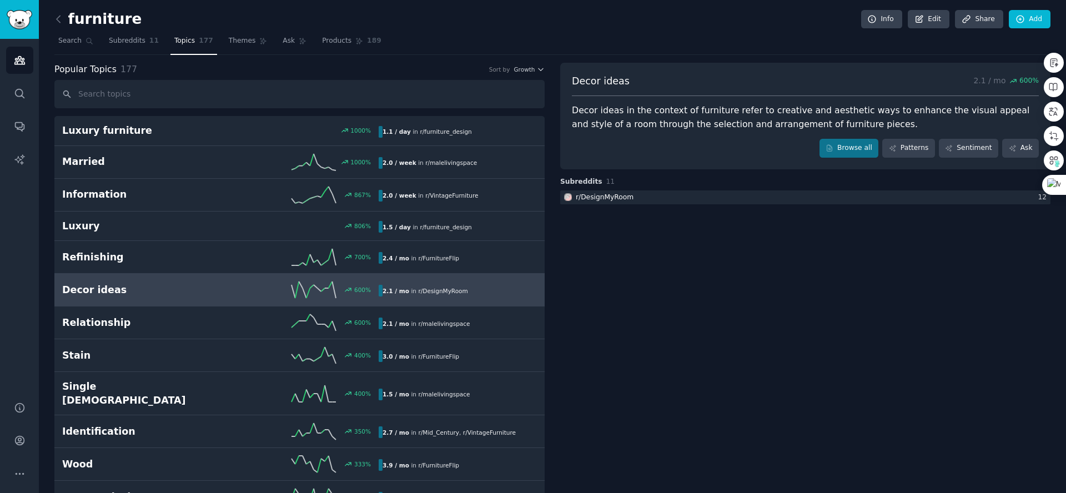
click at [629, 31] on div "furniture Info Edit Share Add" at bounding box center [552, 21] width 996 height 23
drag, startPoint x: 630, startPoint y: 28, endPoint x: 537, endPoint y: 245, distance: 236.6
click at [630, 28] on div "furniture Info Edit Share Add" at bounding box center [552, 21] width 996 height 23
drag, startPoint x: 628, startPoint y: 26, endPoint x: 511, endPoint y: 23, distance: 116.7
click at [624, 25] on div "furniture Info Edit Share Add" at bounding box center [552, 21] width 996 height 23
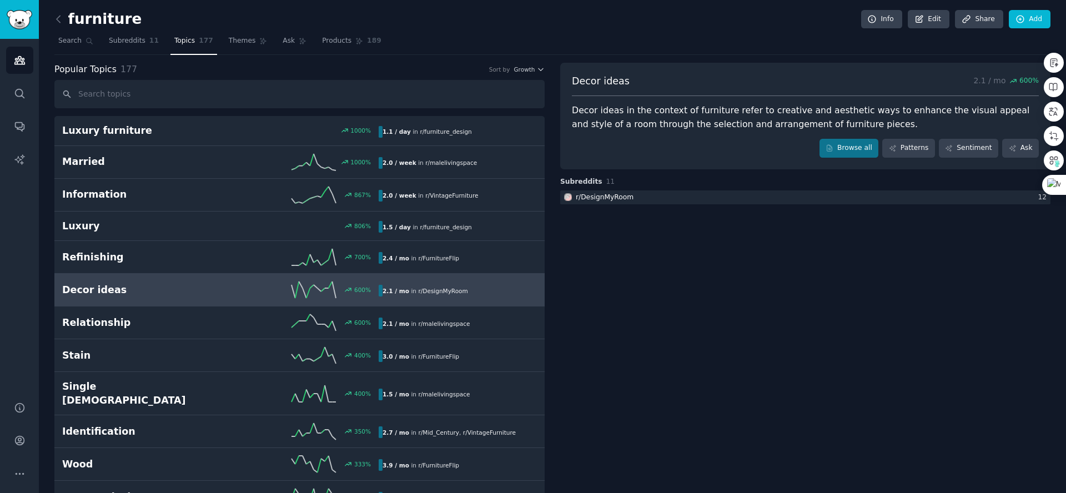
click at [484, 26] on div "furniture Info Edit Share Add" at bounding box center [552, 21] width 996 height 23
click at [354, 21] on div "furniture Info Edit Share Add" at bounding box center [552, 21] width 996 height 23
click at [593, 13] on div "furniture Info Edit Share Add" at bounding box center [552, 21] width 996 height 23
